Goal: Information Seeking & Learning: Learn about a topic

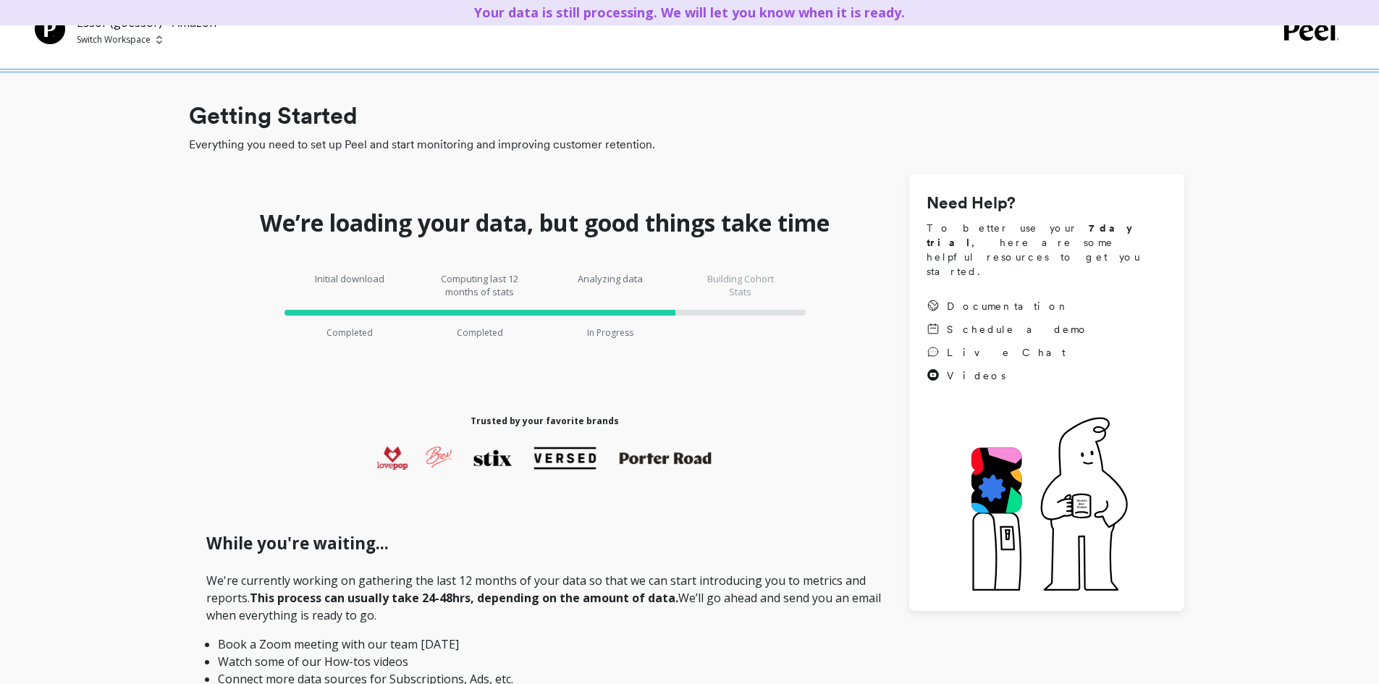
click at [151, 41] on span "Switch Workspace" at bounding box center [147, 40] width 140 height 12
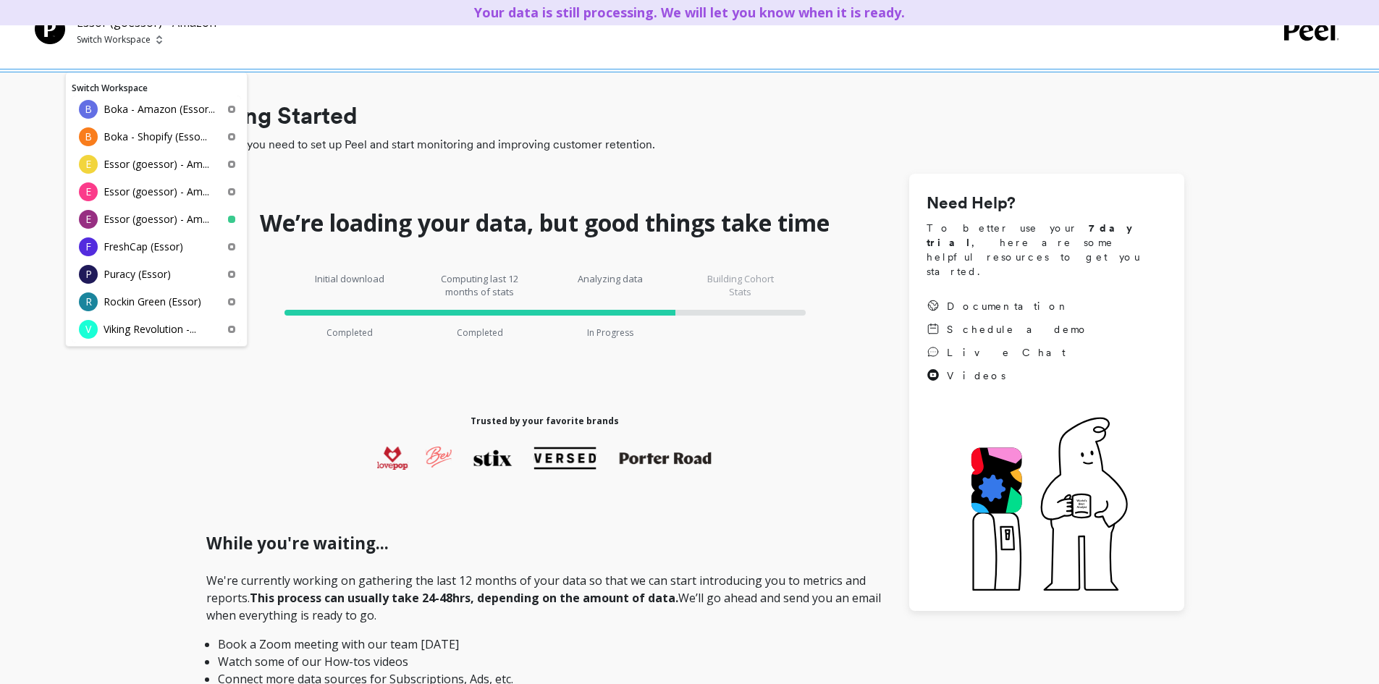
click at [997, 183] on div "Need Help? To better use your 7 day trial , here are some helpful resources to …" at bounding box center [1046, 393] width 275 height 438
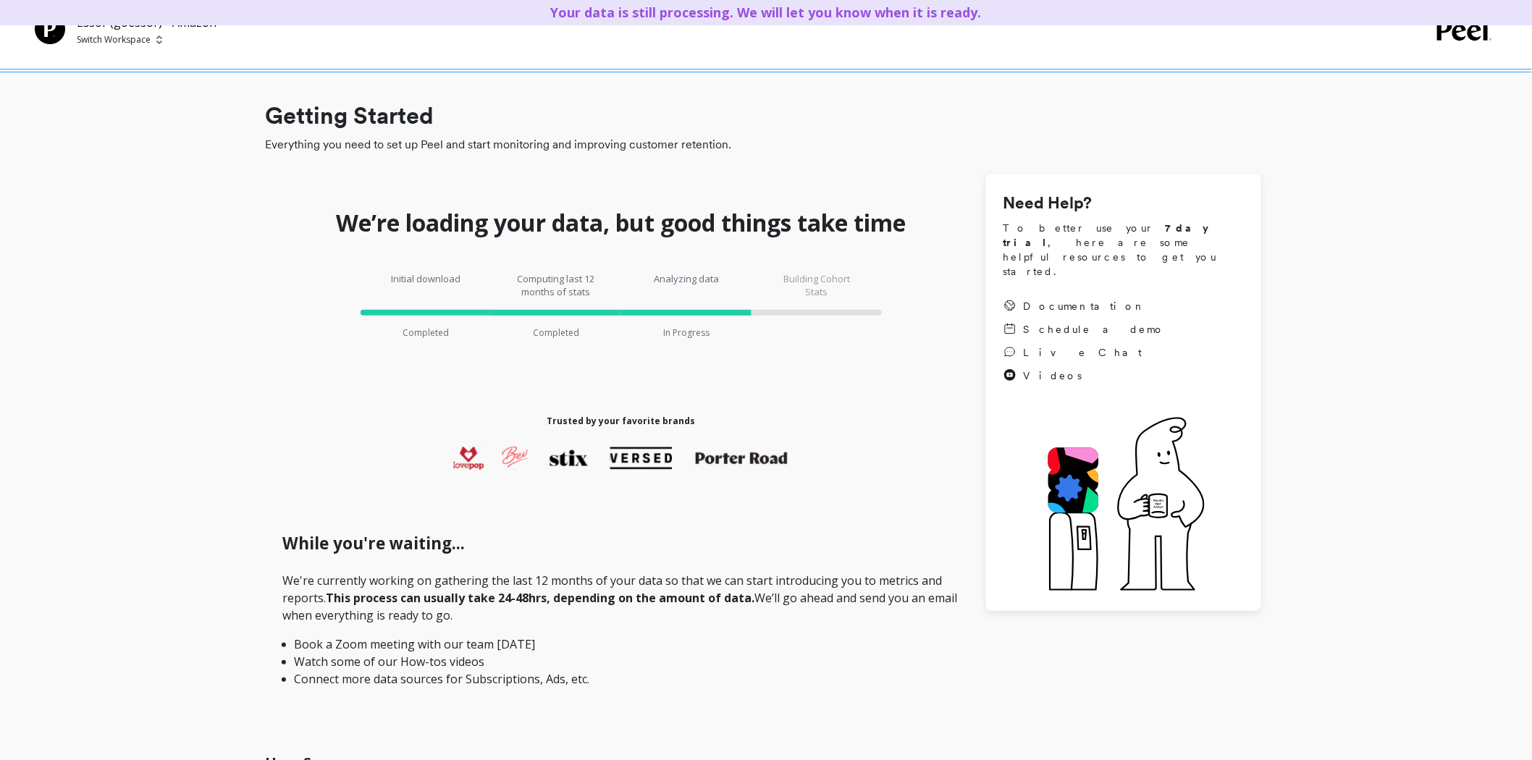
click at [150, 41] on span "Switch Workspace" at bounding box center [147, 40] width 140 height 12
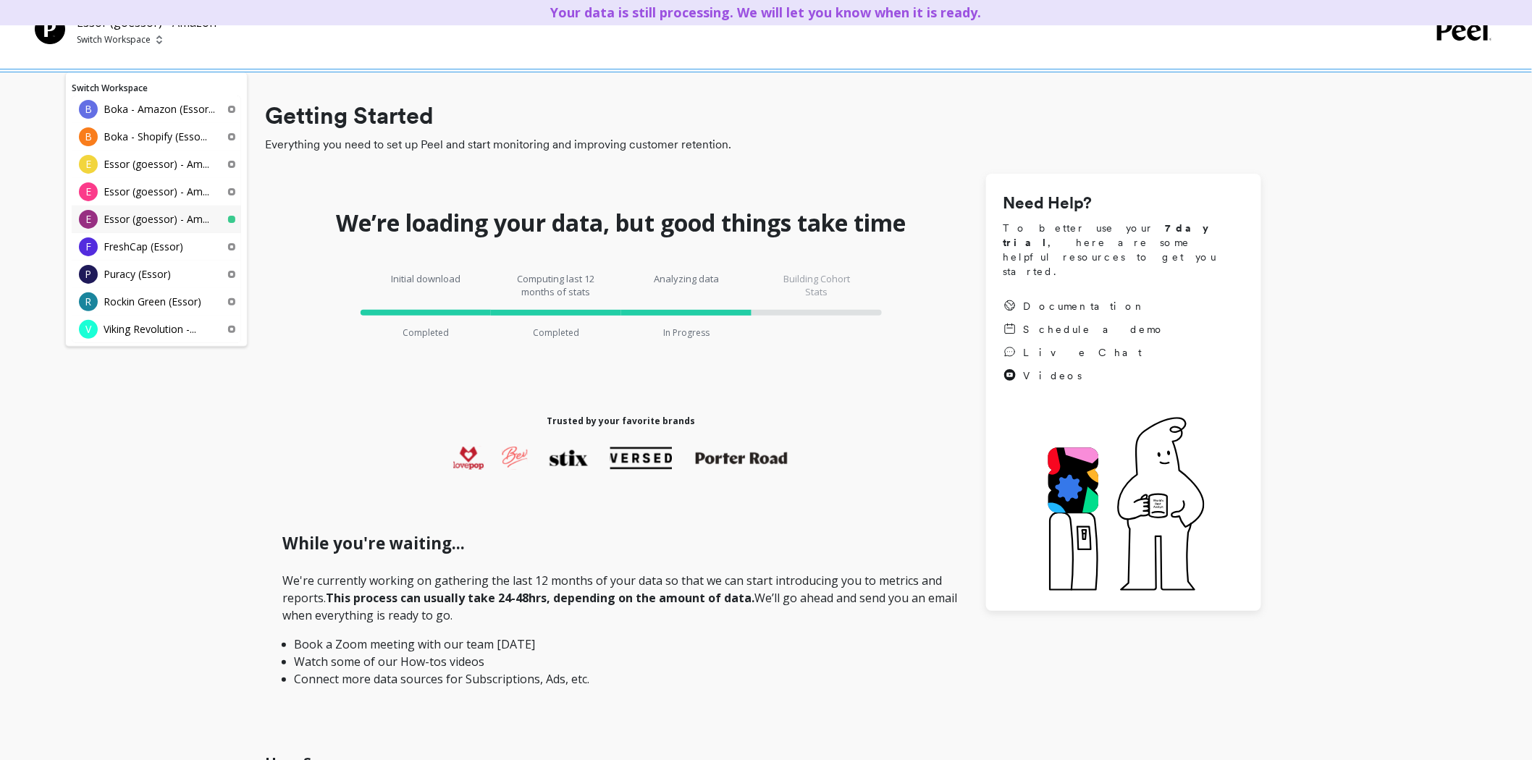
click at [159, 214] on p "Essor (goessor) - Am..." at bounding box center [157, 219] width 106 height 14
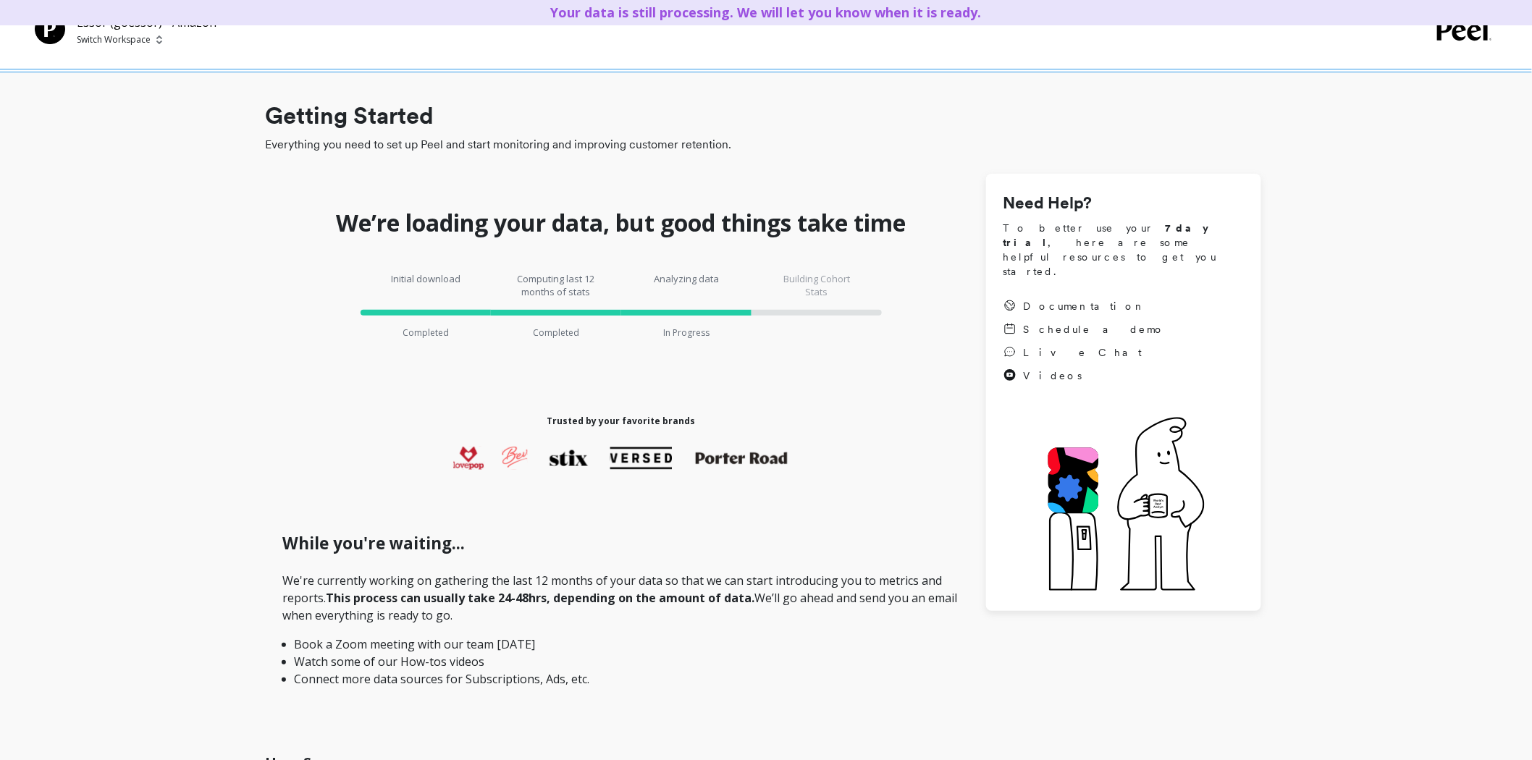
click at [136, 43] on p "Switch Workspace" at bounding box center [114, 40] width 74 height 12
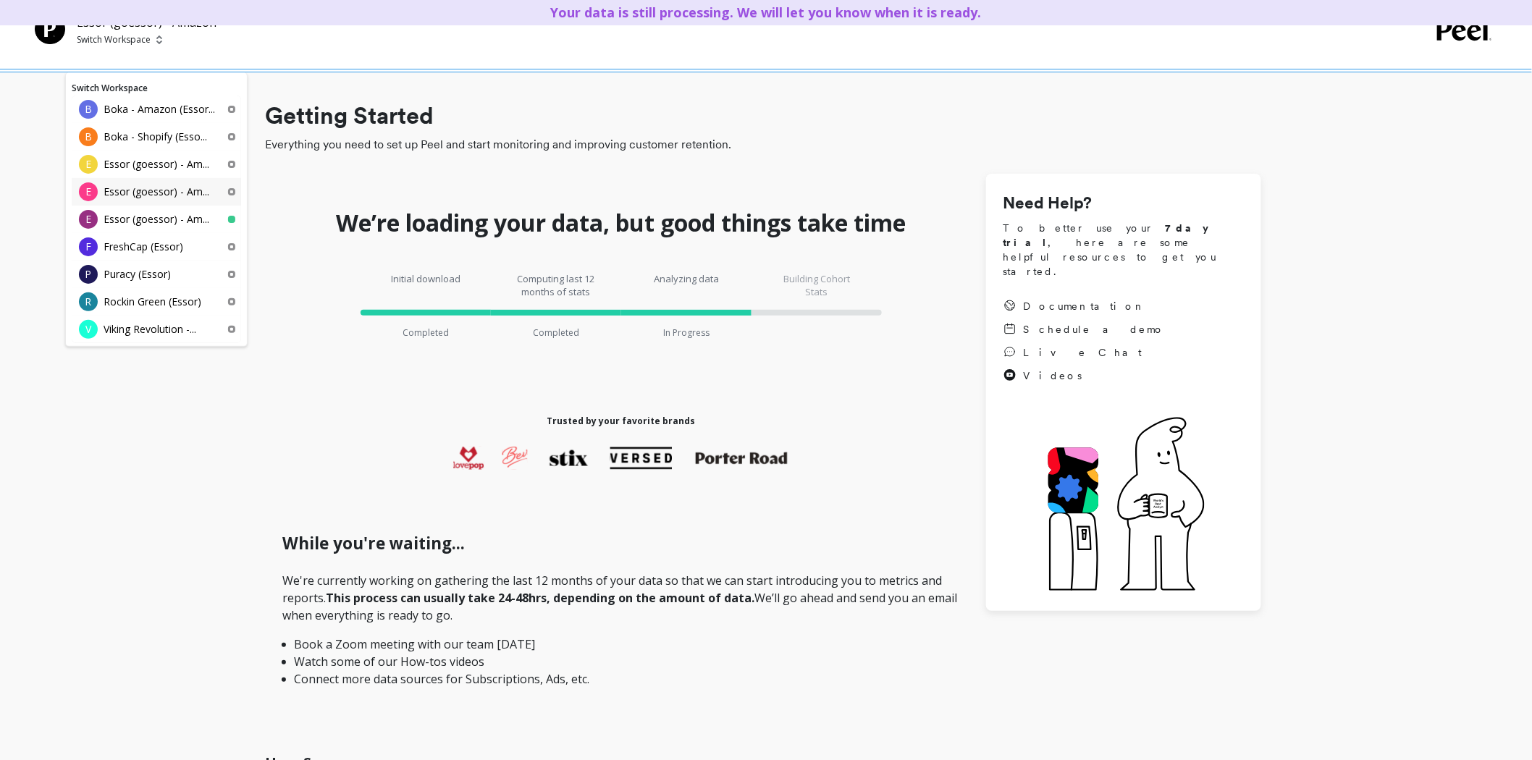
click at [171, 194] on p "Essor (goessor) - Am..." at bounding box center [157, 192] width 106 height 14
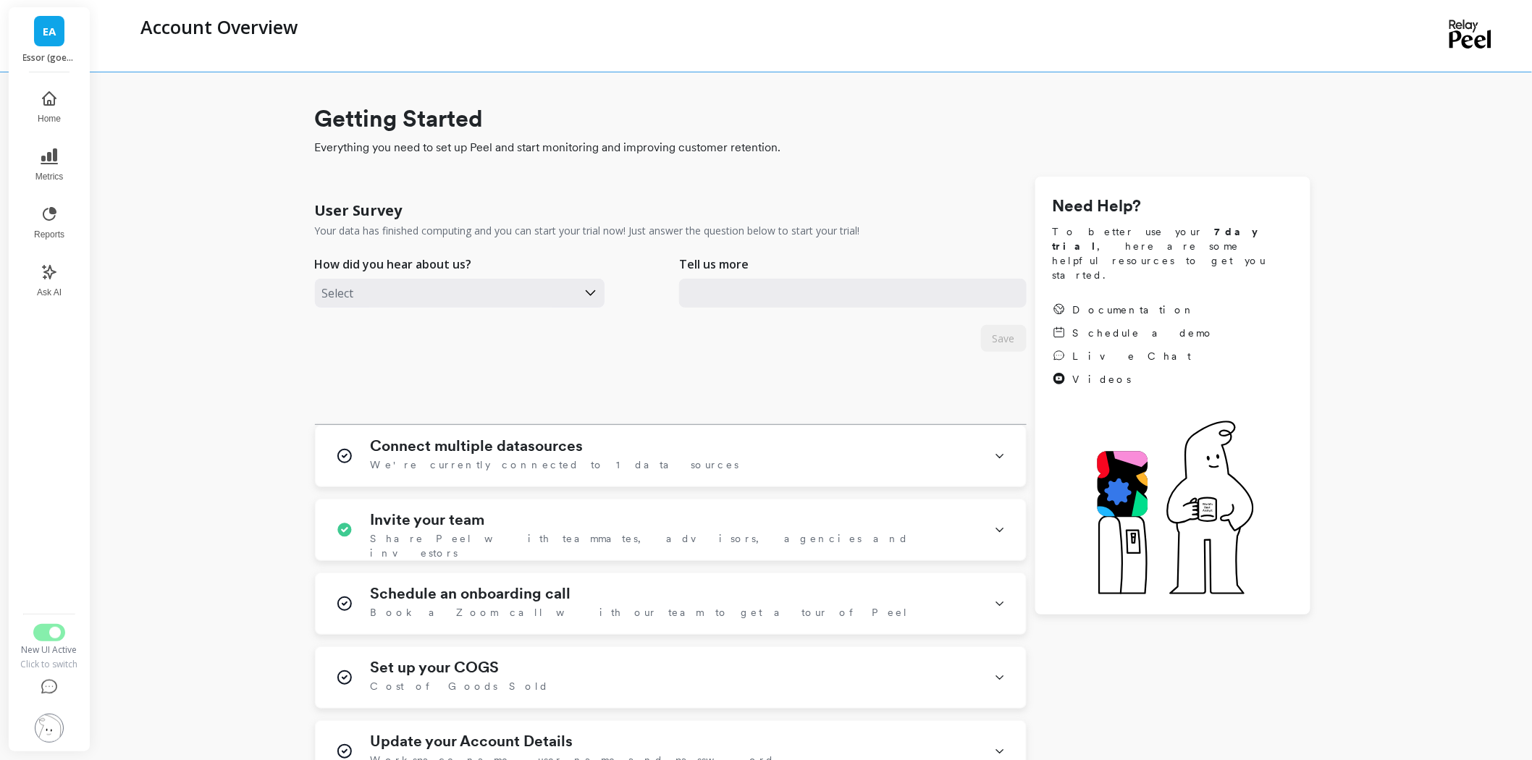
click at [48, 30] on span "EA" at bounding box center [49, 31] width 13 height 17
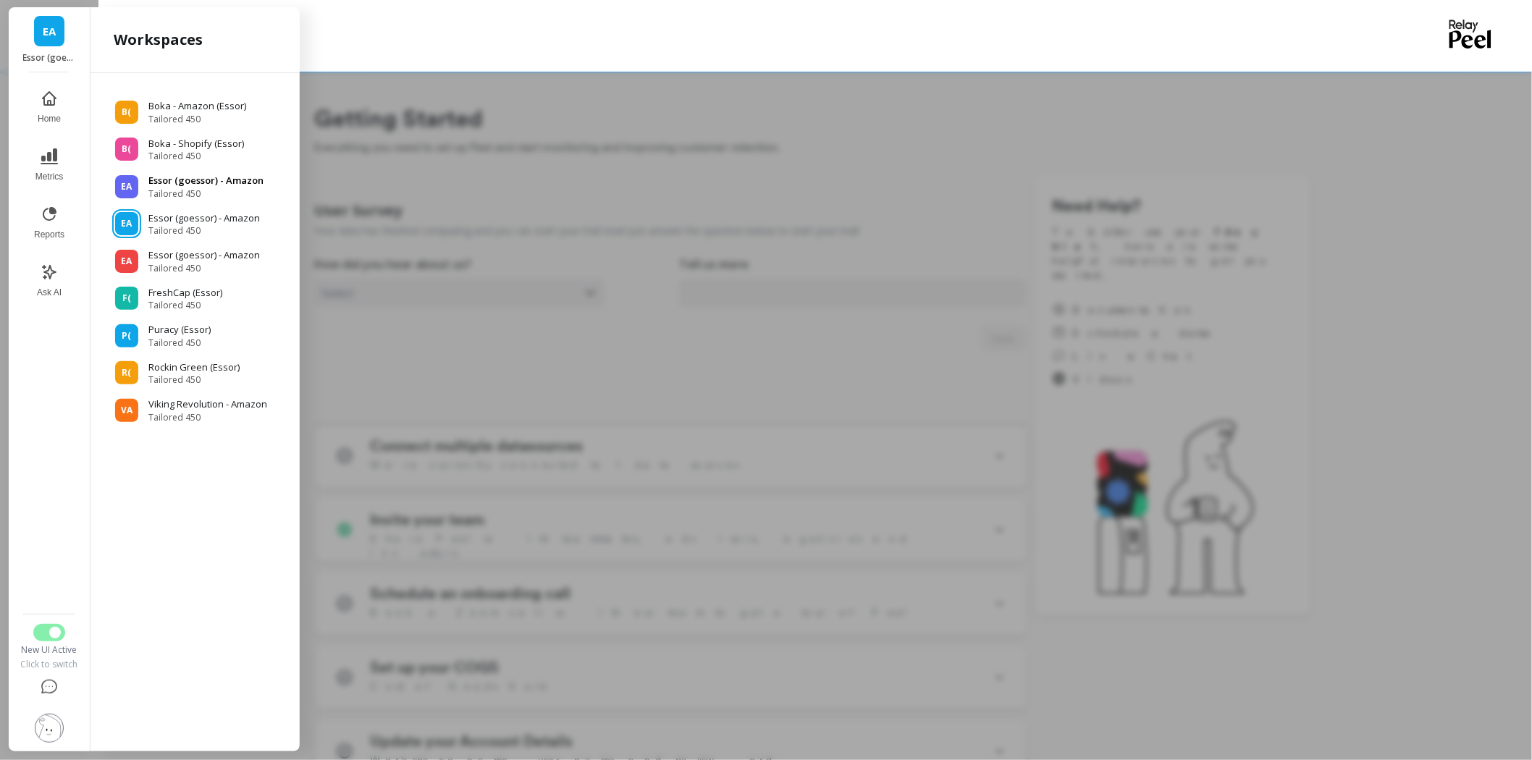
click at [199, 192] on span "Tailored 450" at bounding box center [205, 194] width 115 height 12
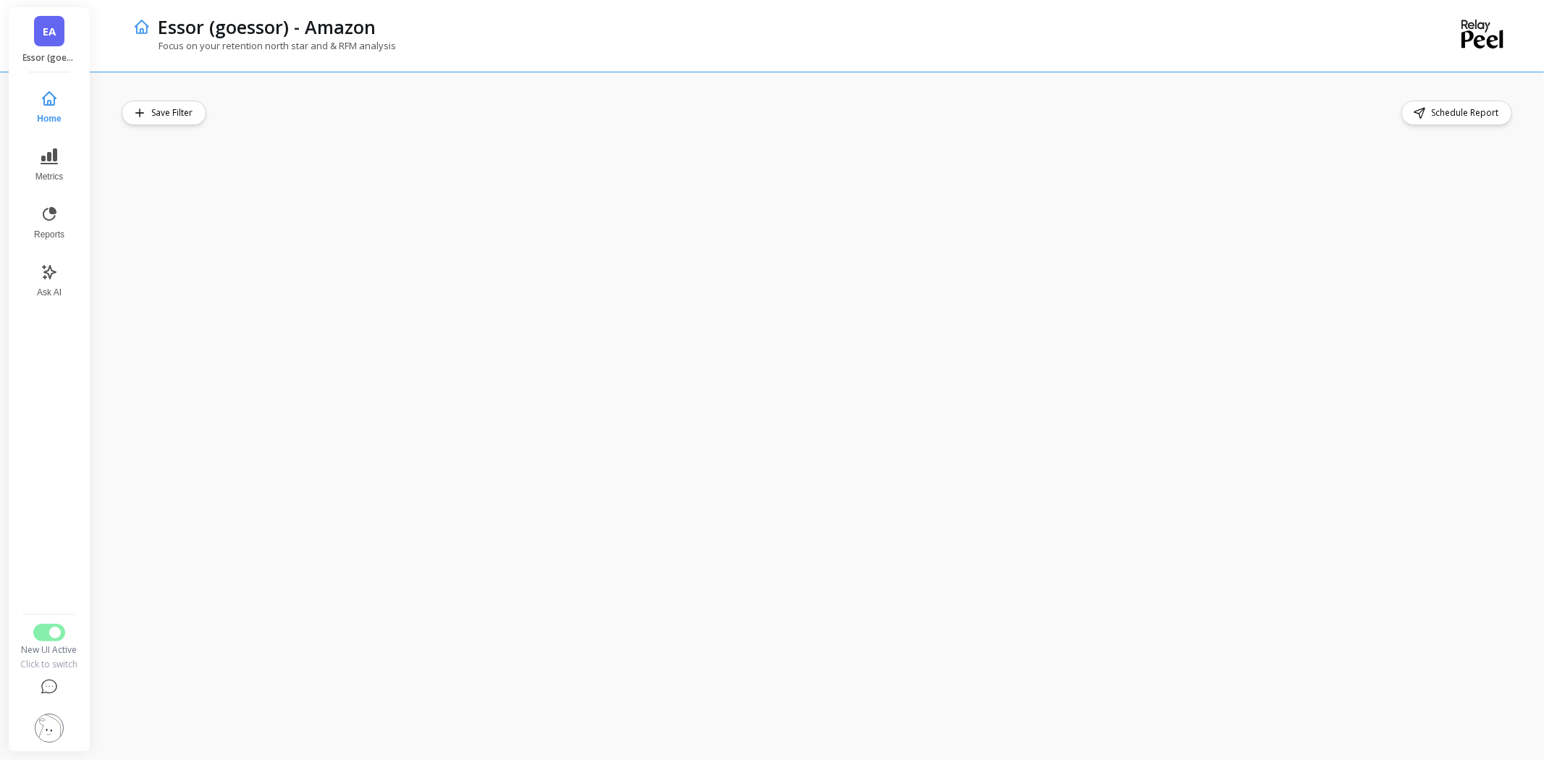
click at [1003, 63] on div "Focus on your retention north star and & RFM analysis" at bounding box center [760, 53] width 1254 height 28
click at [48, 222] on icon at bounding box center [49, 214] width 17 height 17
click at [60, 214] on button "Reports" at bounding box center [49, 223] width 50 height 52
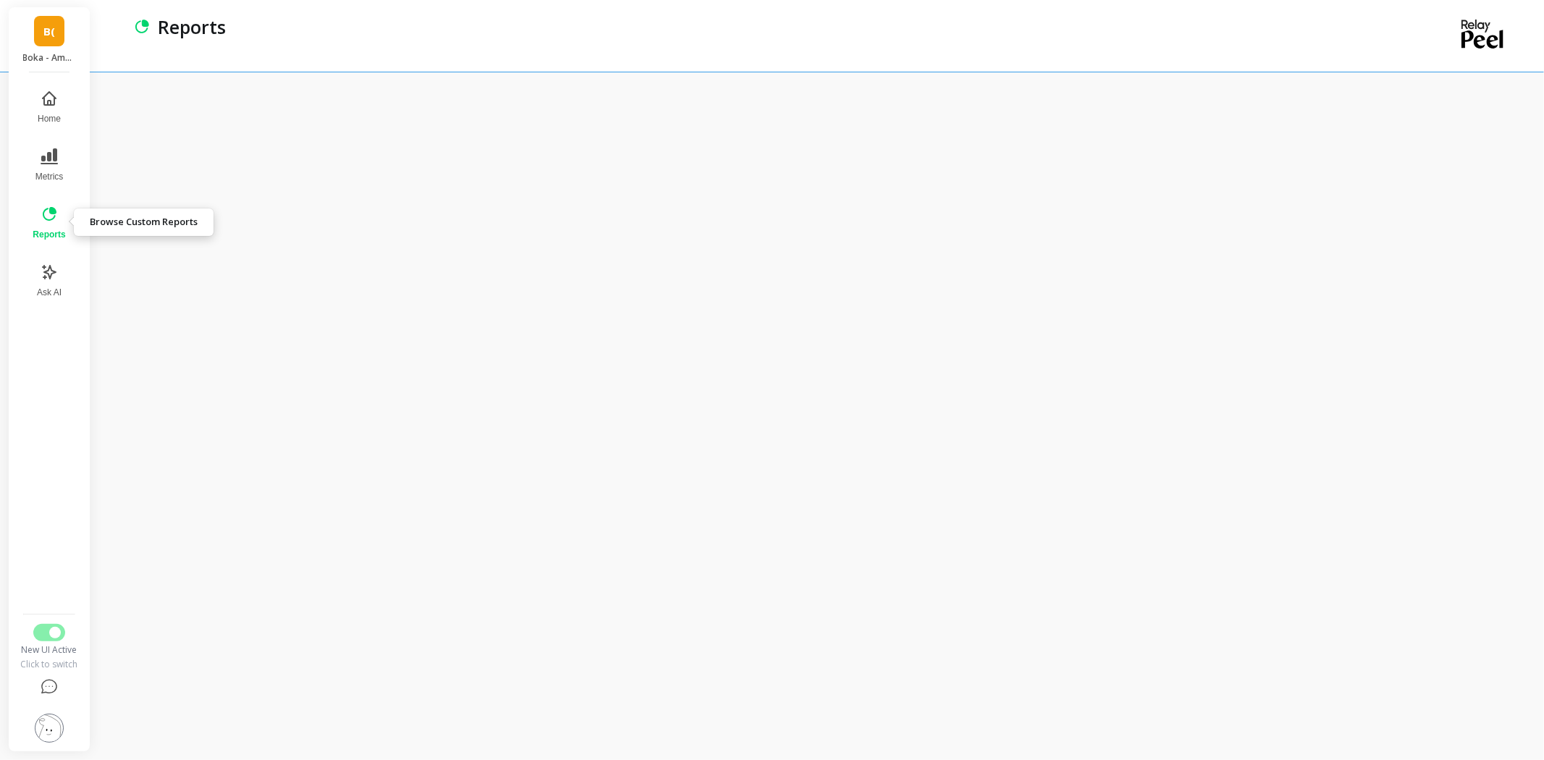
click at [46, 221] on icon at bounding box center [49, 214] width 17 height 17
click at [47, 157] on icon at bounding box center [49, 156] width 17 height 16
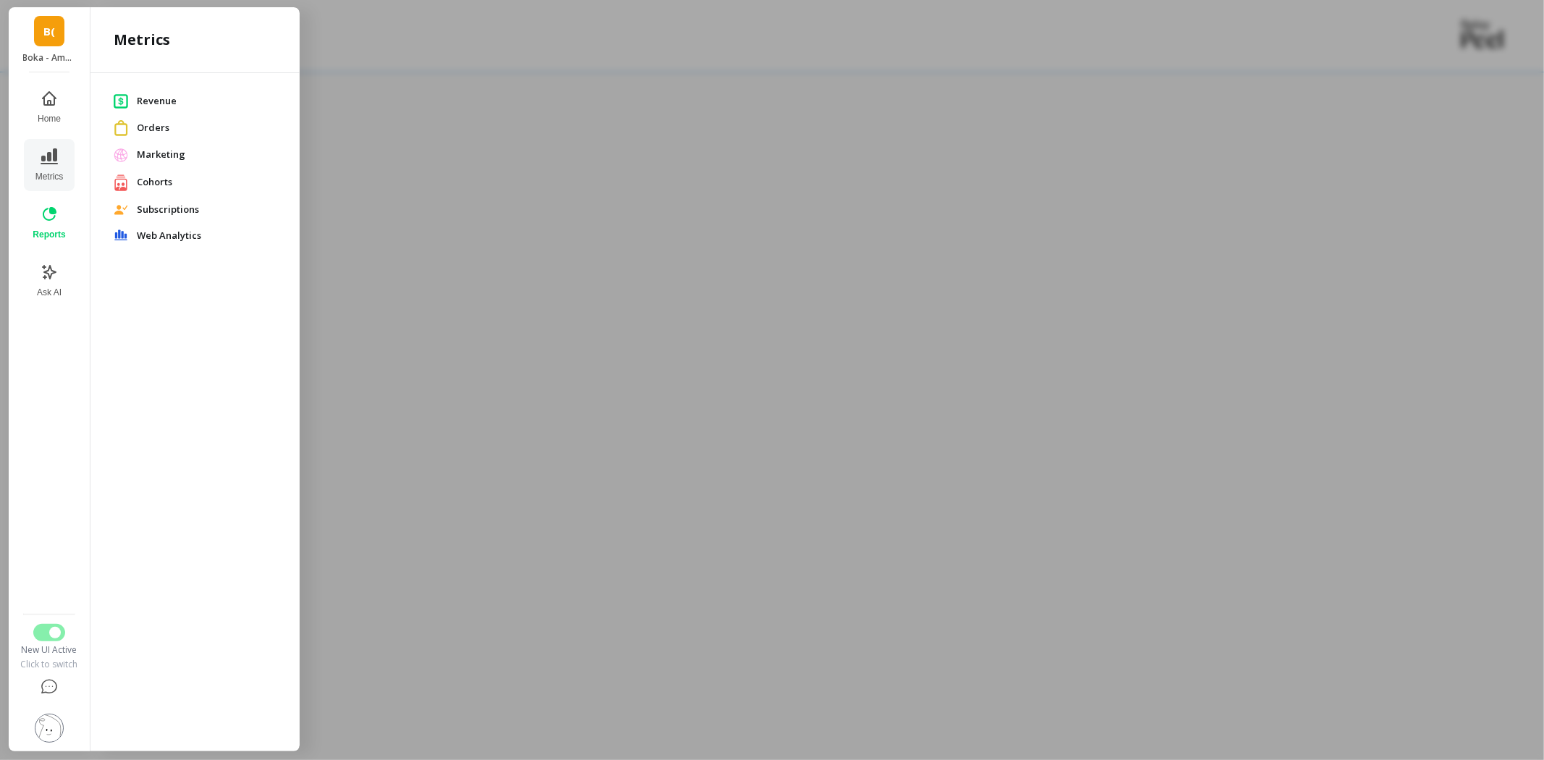
click at [164, 127] on span "Orders" at bounding box center [207, 128] width 140 height 14
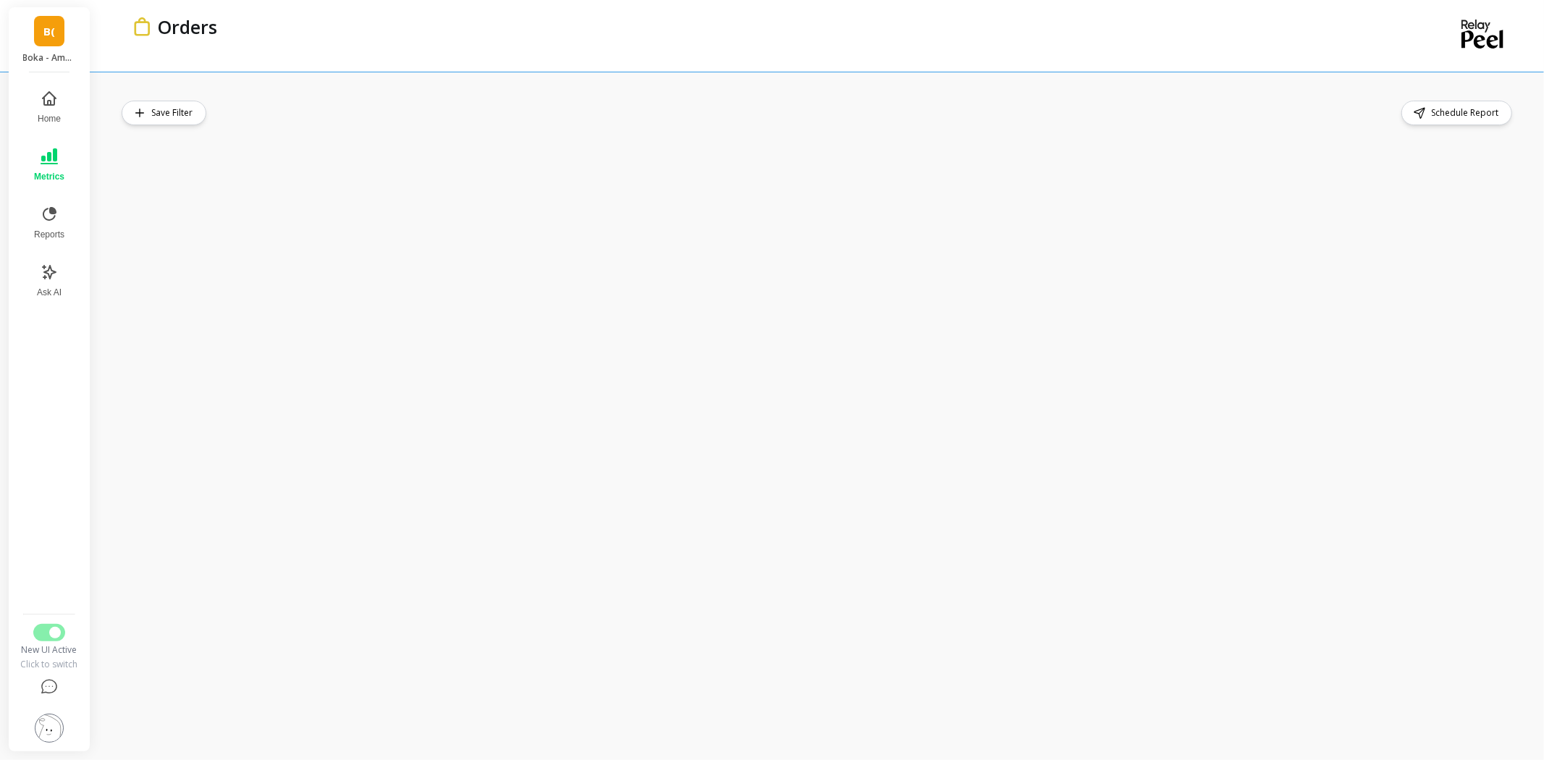
click at [104, 469] on div "Save Filter Schedule Report" at bounding box center [821, 416] width 1446 height 688
click at [111, 501] on div "Save Filter Schedule Report" at bounding box center [821, 416] width 1446 height 688
click at [48, 162] on icon at bounding box center [49, 156] width 17 height 17
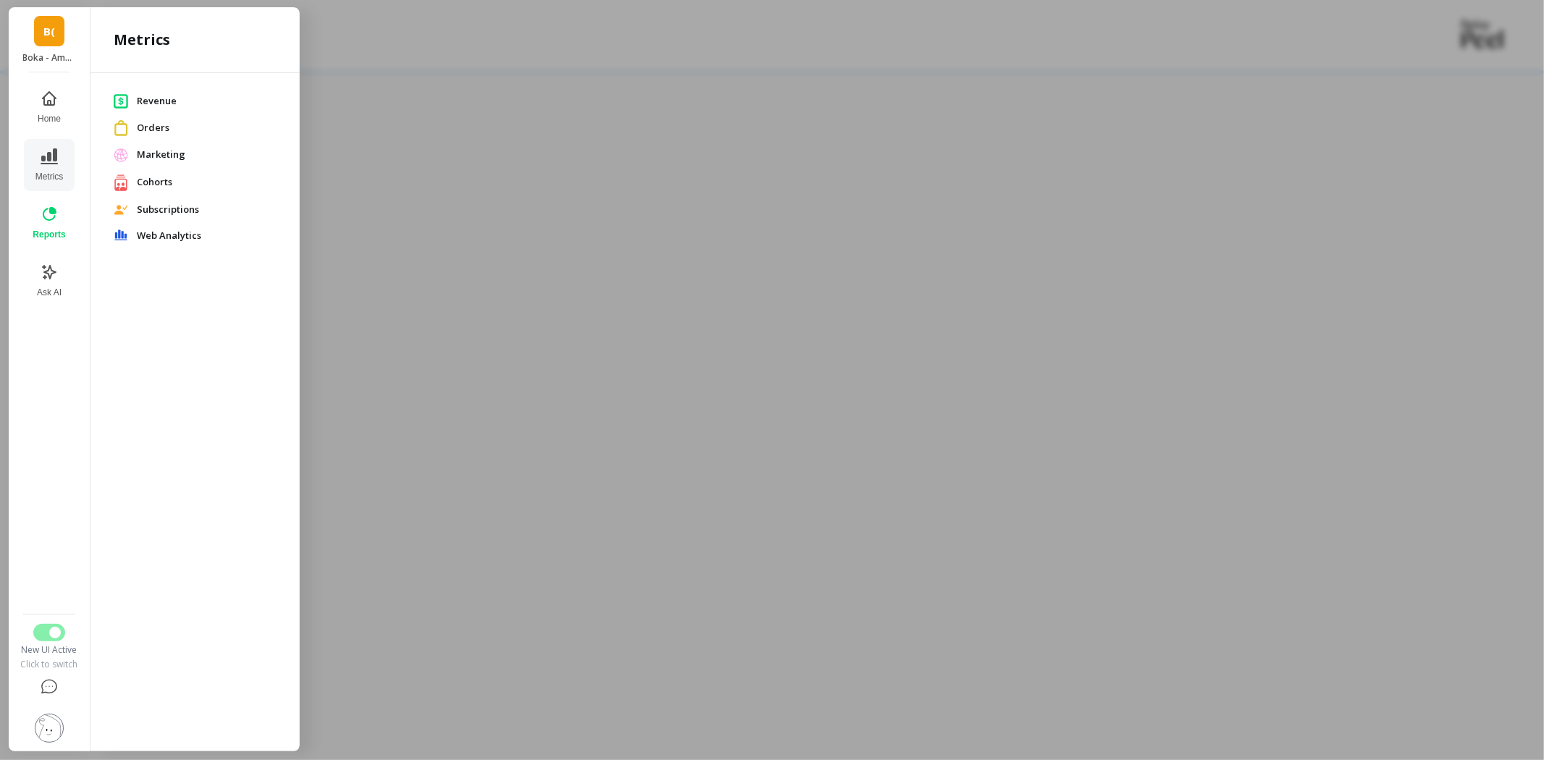
click at [178, 102] on span "Revenue" at bounding box center [207, 101] width 140 height 14
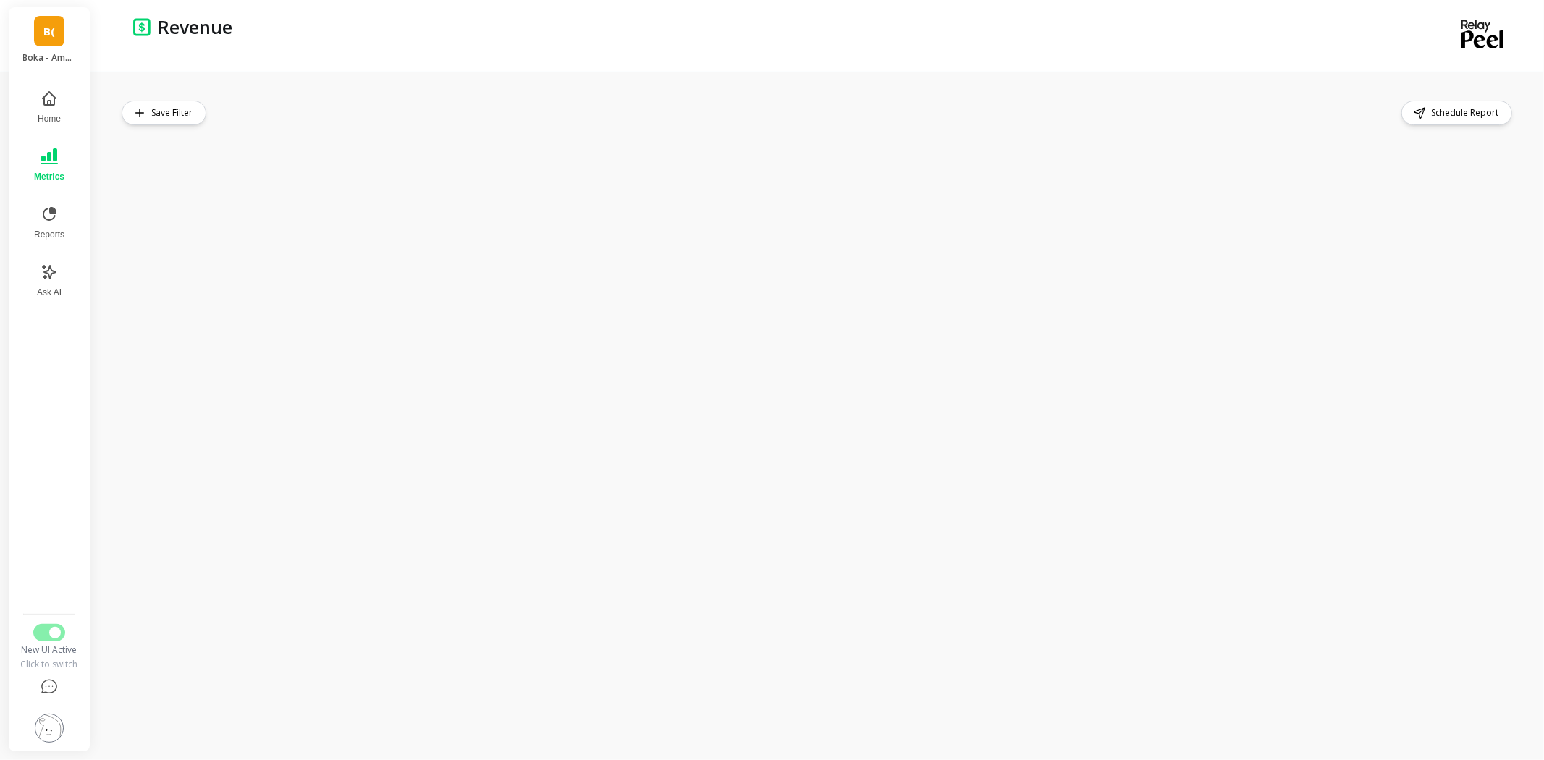
click at [46, 161] on icon at bounding box center [49, 156] width 17 height 17
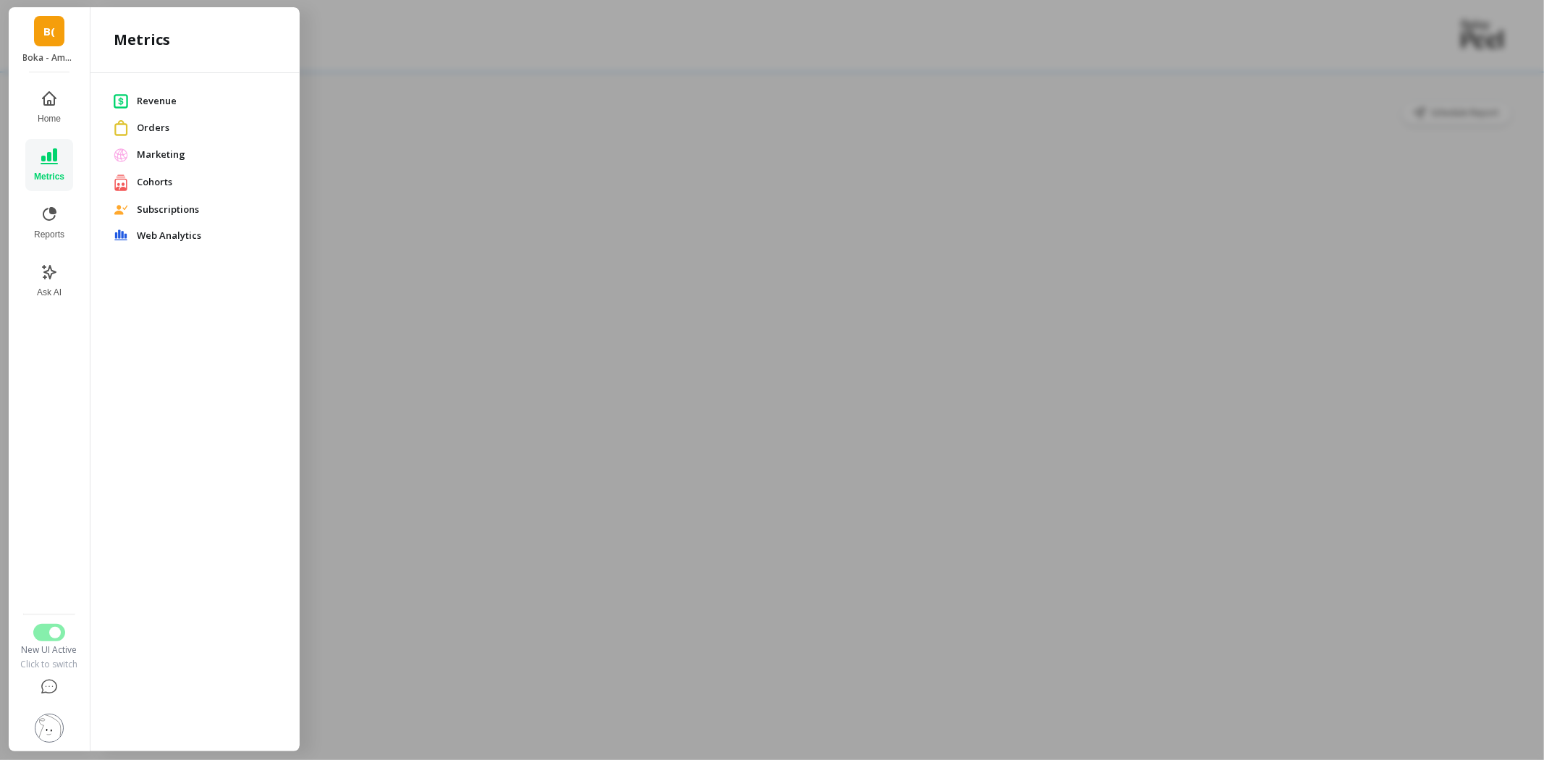
click at [169, 100] on span "Revenue" at bounding box center [207, 101] width 140 height 14
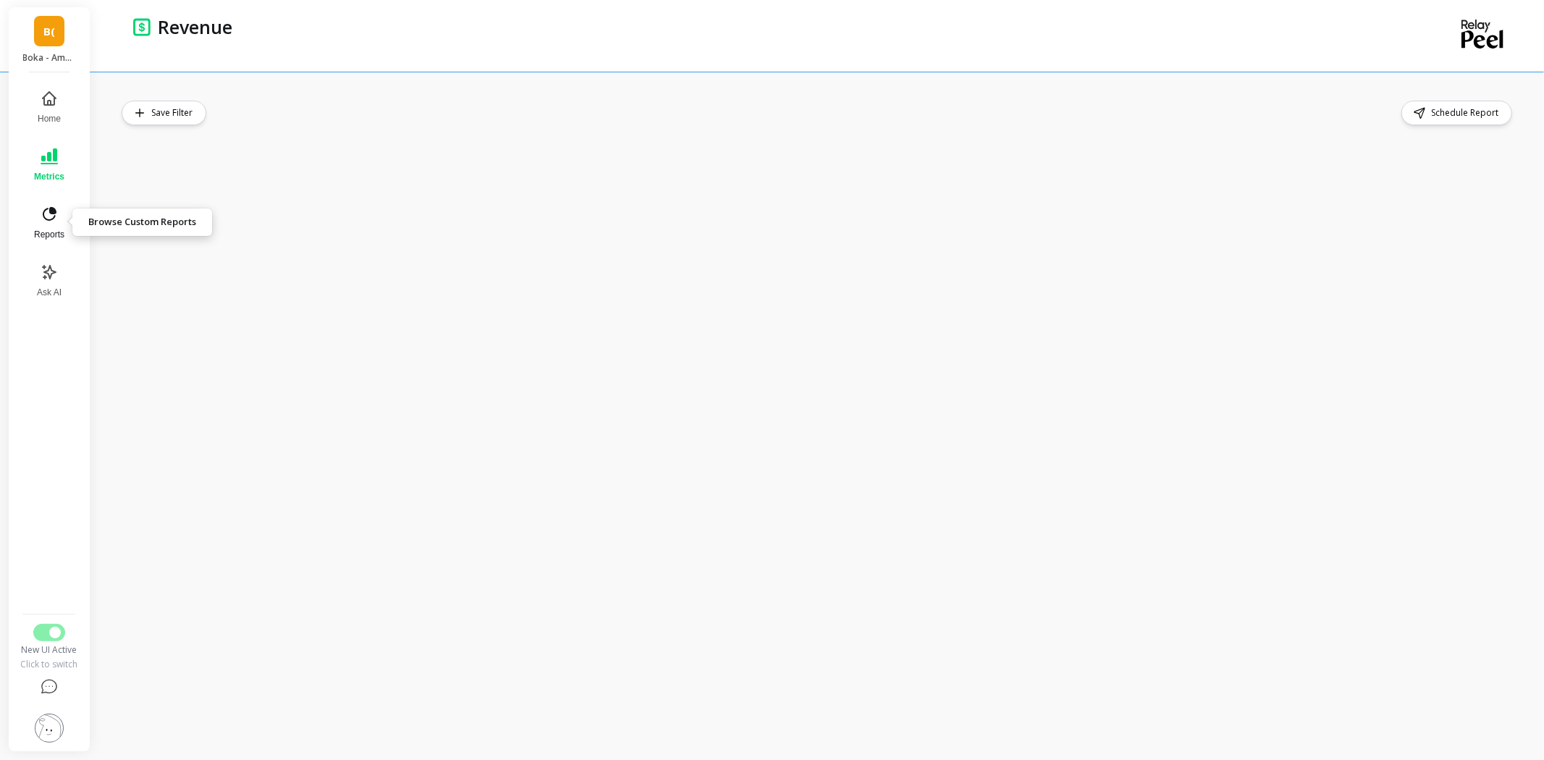
click at [53, 221] on icon at bounding box center [49, 214] width 17 height 17
